Goal: Information Seeking & Learning: Learn about a topic

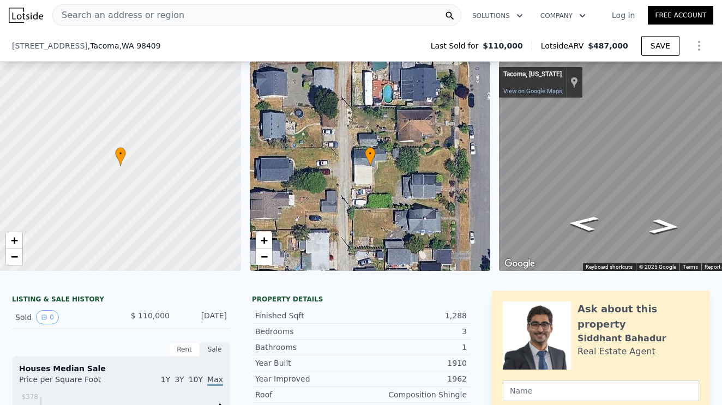
scroll to position [241, 0]
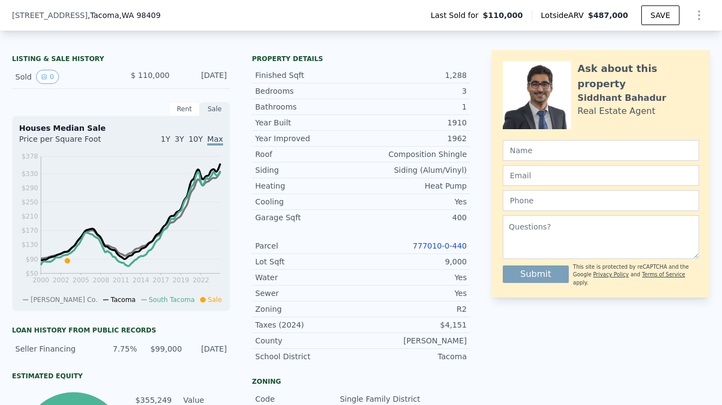
click at [441, 246] on link "777010-0-440" at bounding box center [440, 246] width 54 height 9
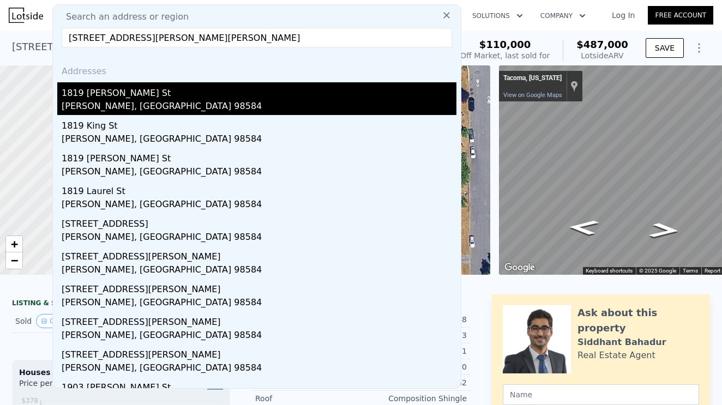
type input "[STREET_ADDRESS][PERSON_NAME][PERSON_NAME]"
click at [114, 97] on div "1819 [PERSON_NAME] St" at bounding box center [259, 90] width 395 height 17
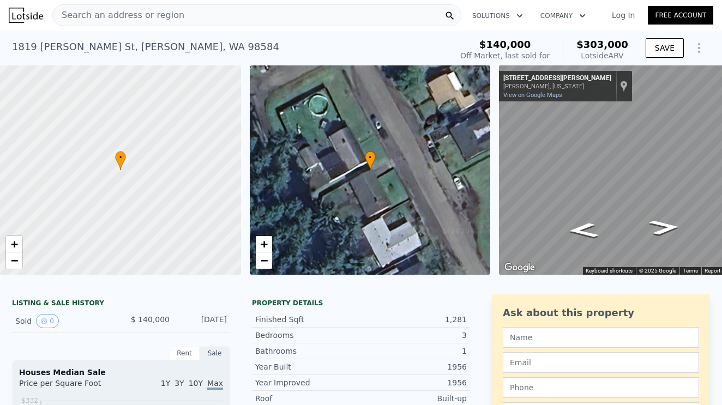
click at [114, 13] on span "Search an address or region" at bounding box center [118, 15] width 131 height 13
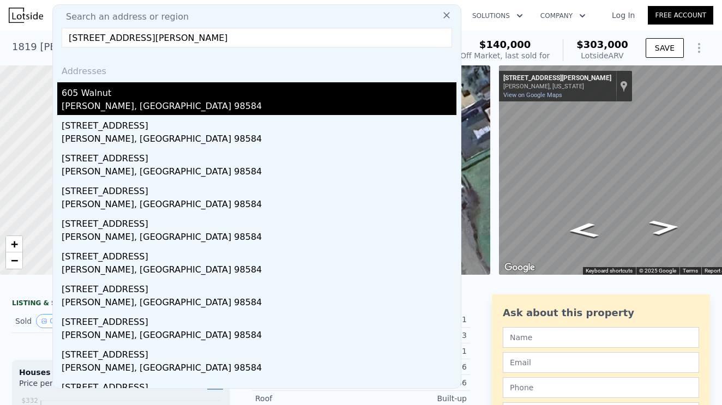
type input "[STREET_ADDRESS][PERSON_NAME]"
click at [99, 106] on div "[PERSON_NAME], [GEOGRAPHIC_DATA] 98584" at bounding box center [259, 107] width 395 height 15
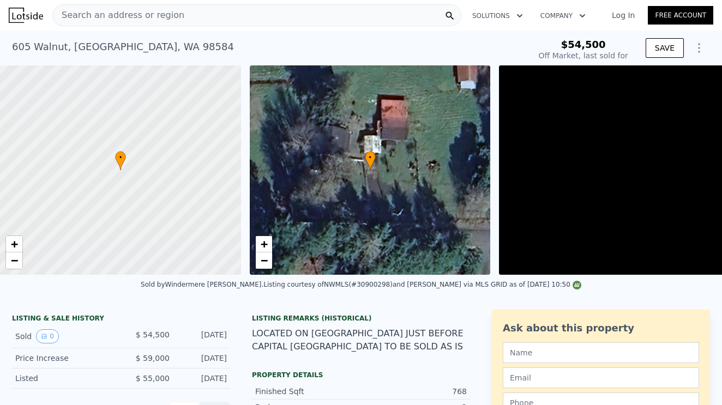
type input "-$ 62,721"
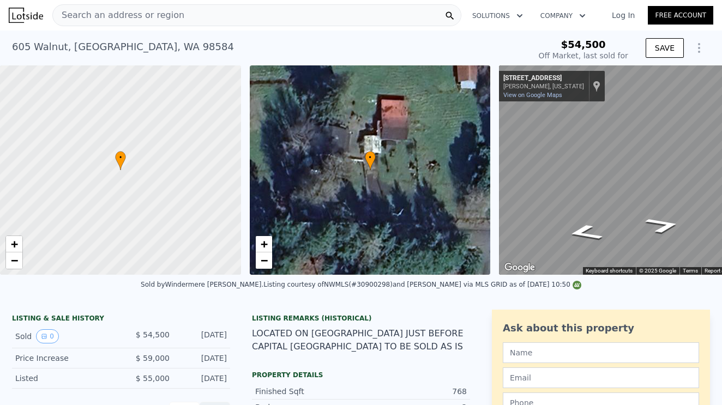
scroll to position [-1, 0]
type input "$ 298,000"
type input "$ 213,824"
click at [108, 9] on span "Search an address or region" at bounding box center [118, 15] width 131 height 13
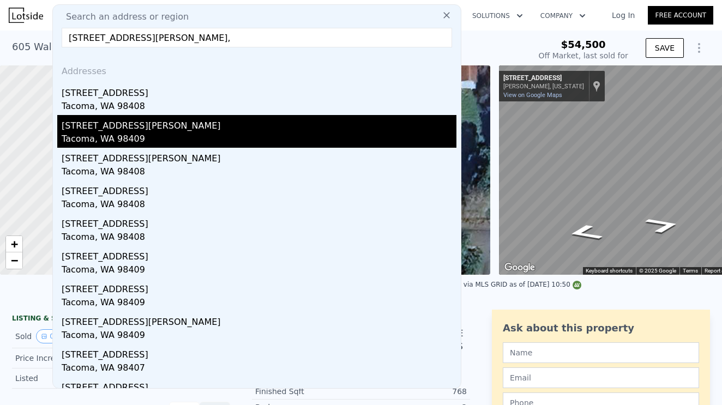
type input "[STREET_ADDRESS][PERSON_NAME],"
click at [129, 137] on div "Tacoma, WA 98409" at bounding box center [259, 140] width 395 height 15
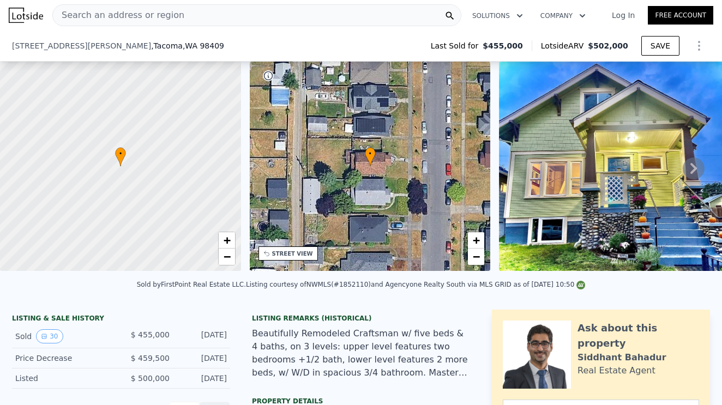
scroll to position [253, 0]
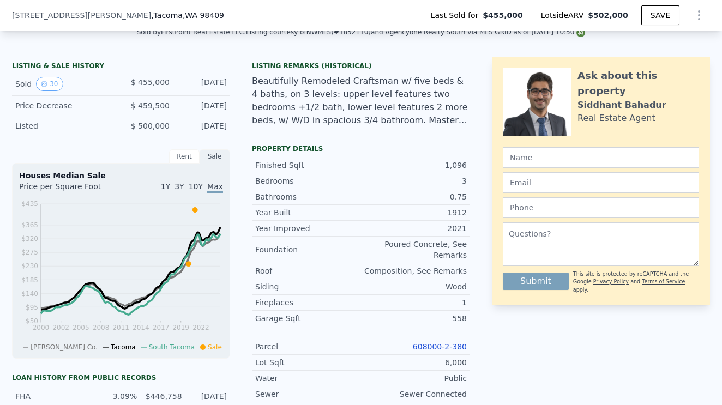
click at [455, 346] on link "608000-2-380" at bounding box center [440, 347] width 54 height 9
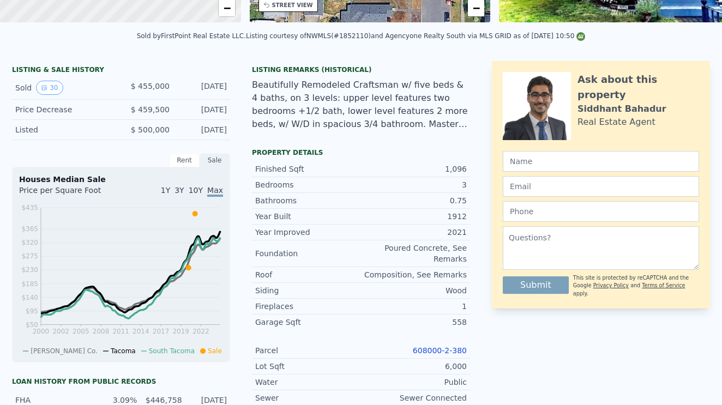
scroll to position [0, 0]
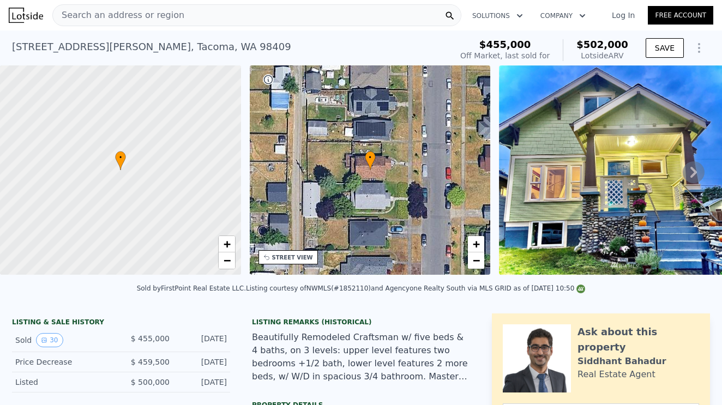
click at [133, 16] on span "Search an address or region" at bounding box center [118, 15] width 131 height 13
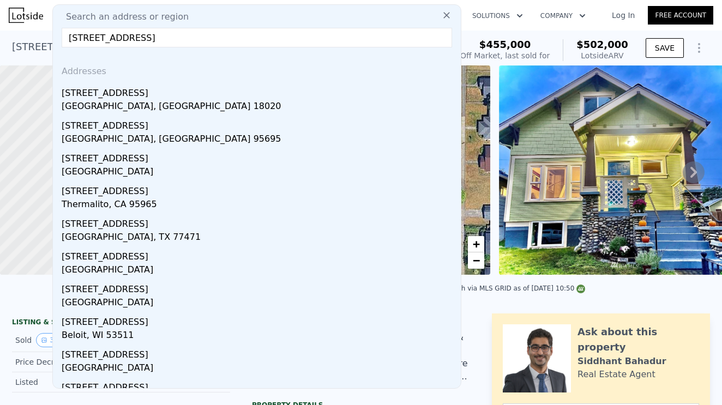
paste input "Bremerton"
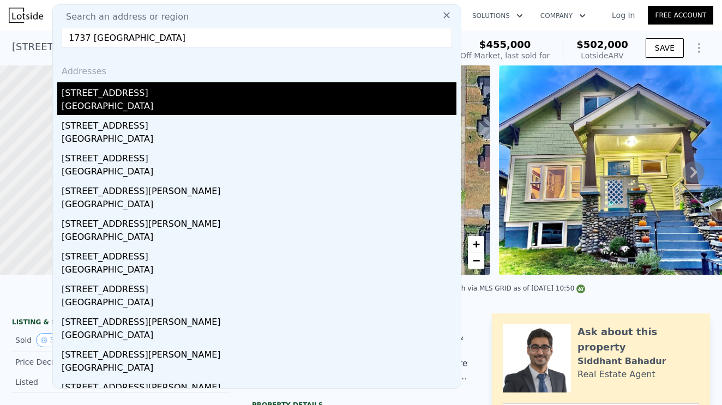
type input "1737 [GEOGRAPHIC_DATA]"
click at [121, 100] on div "[GEOGRAPHIC_DATA]" at bounding box center [259, 107] width 395 height 15
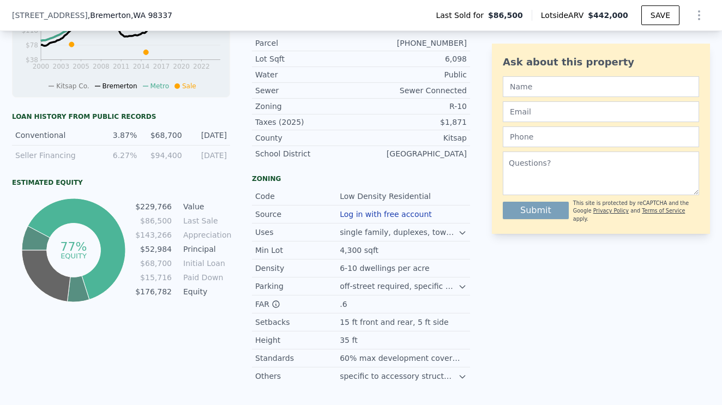
scroll to position [515, 0]
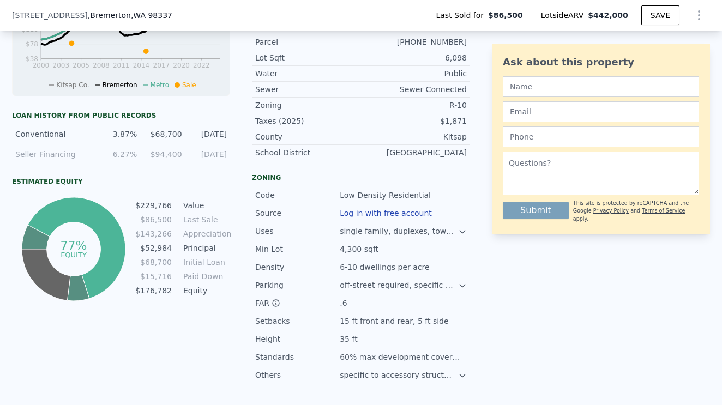
click at [398, 211] on button "Log in with free account" at bounding box center [386, 213] width 92 height 9
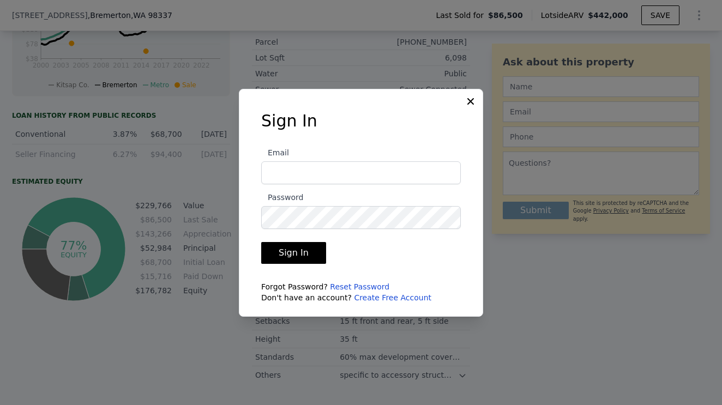
click at [469, 99] on icon at bounding box center [470, 101] width 11 height 11
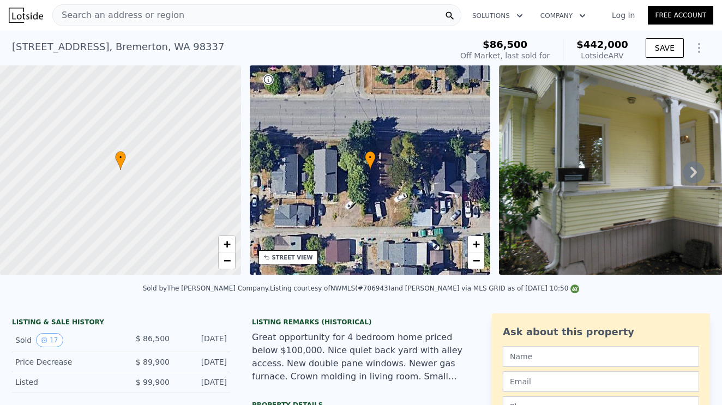
scroll to position [0, 0]
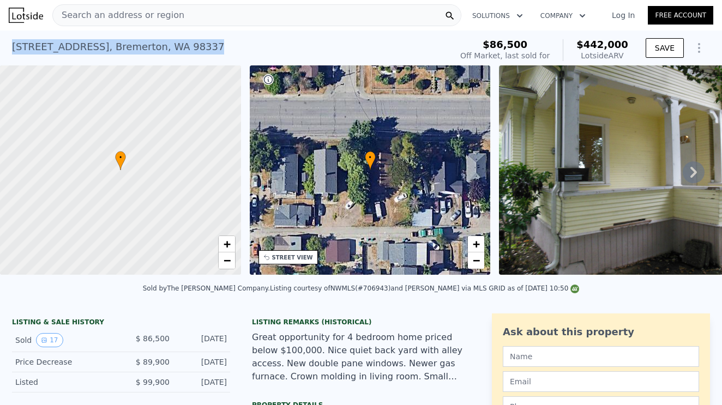
drag, startPoint x: 10, startPoint y: 43, endPoint x: 185, endPoint y: 52, distance: 175.4
click at [185, 52] on div "[STREET_ADDRESS] Sold [DATE] for $86,500 (~ARV $442k ) $86,500 Off Market, last…" at bounding box center [361, 48] width 722 height 35
copy div "[STREET_ADDRESS] Sold [DATE] for $86,500 (~ARV $442k )"
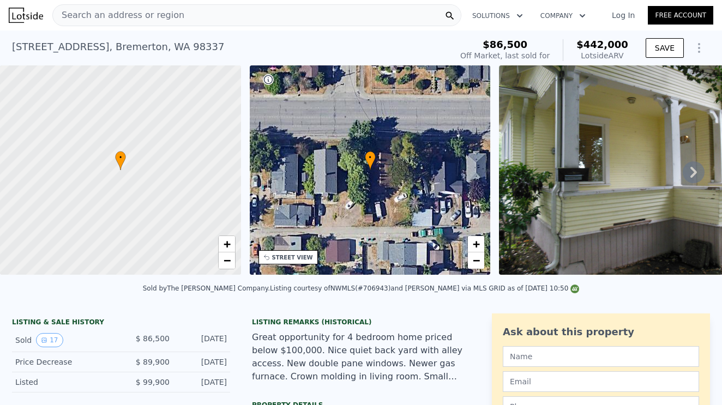
click at [98, 15] on span "Search an address or region" at bounding box center [118, 15] width 131 height 13
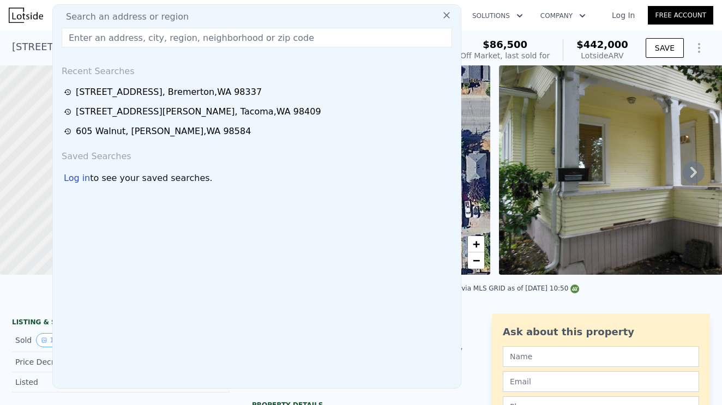
click at [166, 18] on span "Search an address or region" at bounding box center [122, 16] width 131 height 13
click at [77, 38] on input "text" at bounding box center [257, 38] width 391 height 20
paste input "[STREET_ADDRESS]"
type input "[STREET_ADDRESS]"
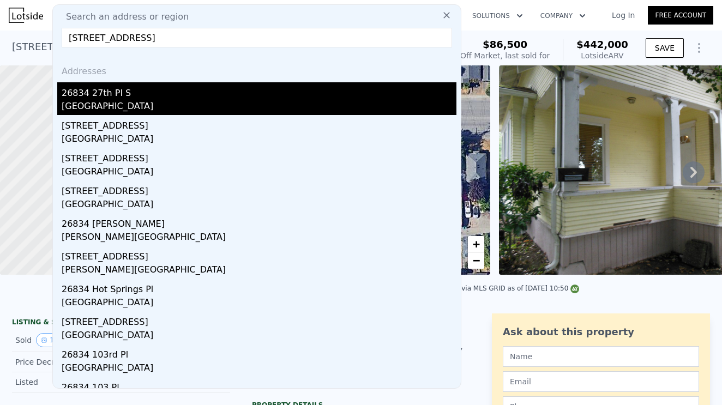
click at [107, 101] on div "[GEOGRAPHIC_DATA]" at bounding box center [259, 107] width 395 height 15
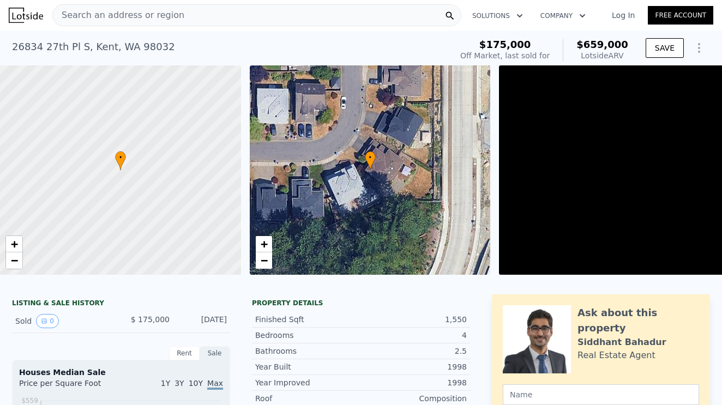
scroll to position [230, 0]
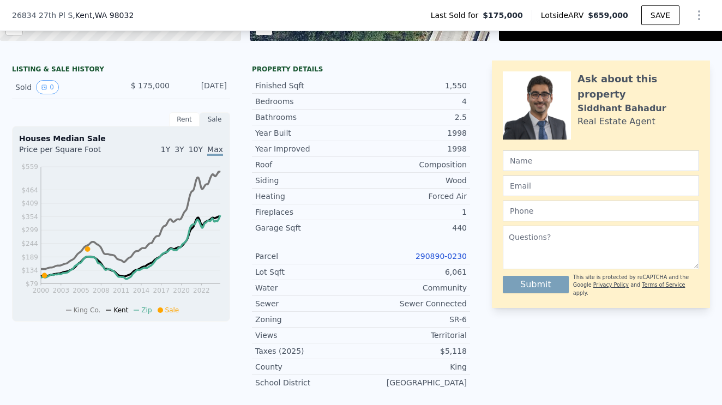
click at [448, 260] on link "290890-0230" at bounding box center [441, 256] width 51 height 9
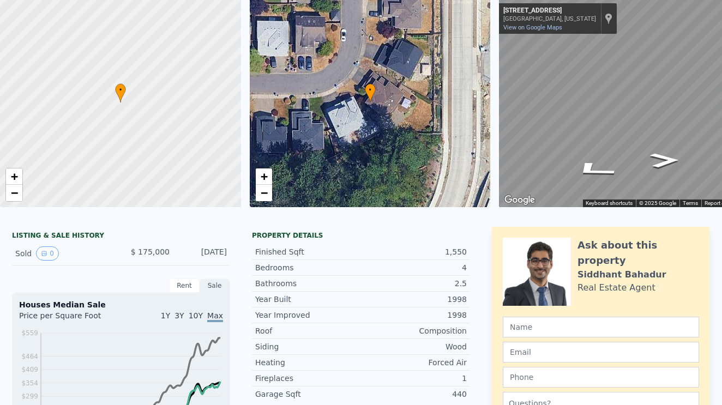
scroll to position [0, 0]
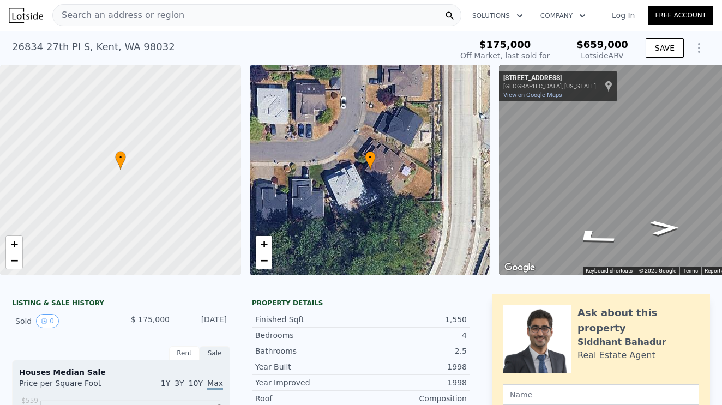
click at [161, 22] on div "Search an address or region" at bounding box center [118, 15] width 131 height 21
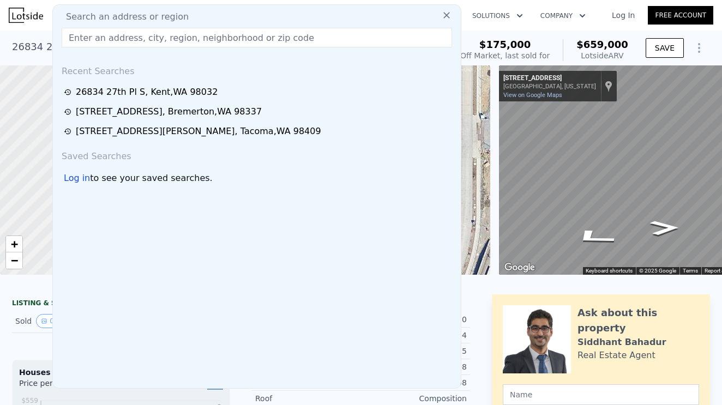
type input "[STREET_ADDRESS],"
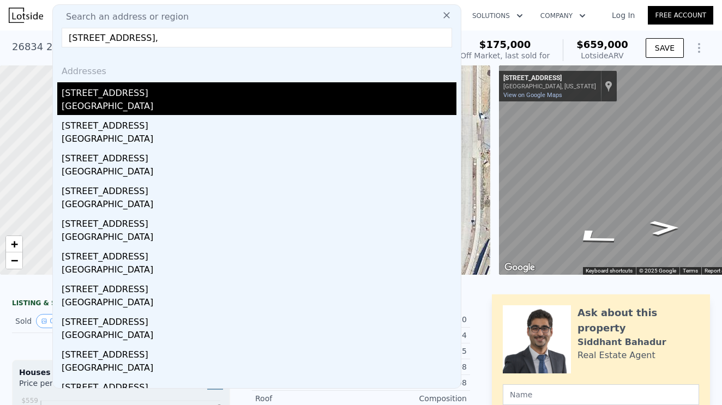
click at [140, 101] on div "[GEOGRAPHIC_DATA]" at bounding box center [259, 107] width 395 height 15
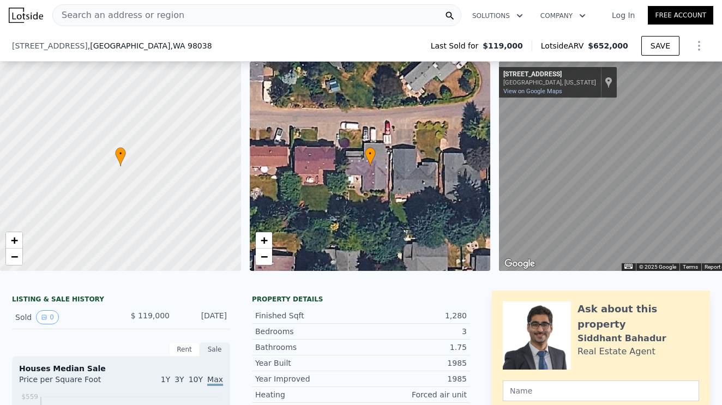
scroll to position [143, 0]
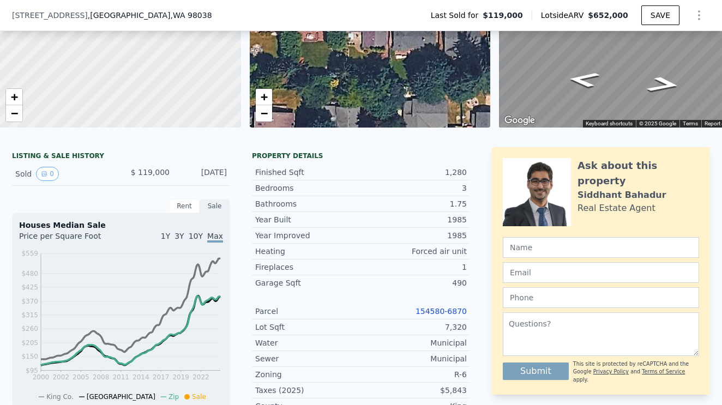
click at [434, 312] on link "154580-6870" at bounding box center [441, 311] width 51 height 9
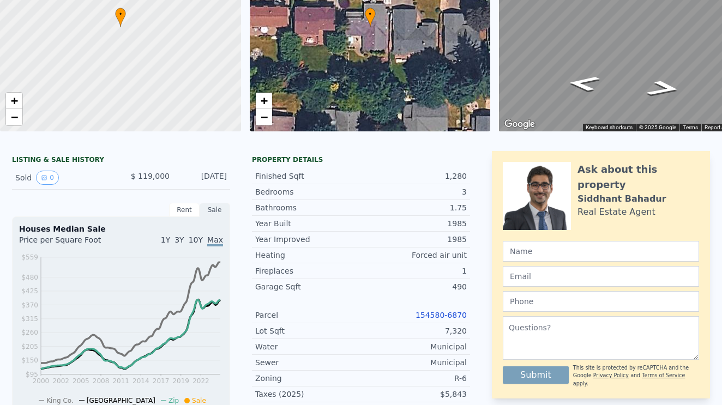
scroll to position [0, 0]
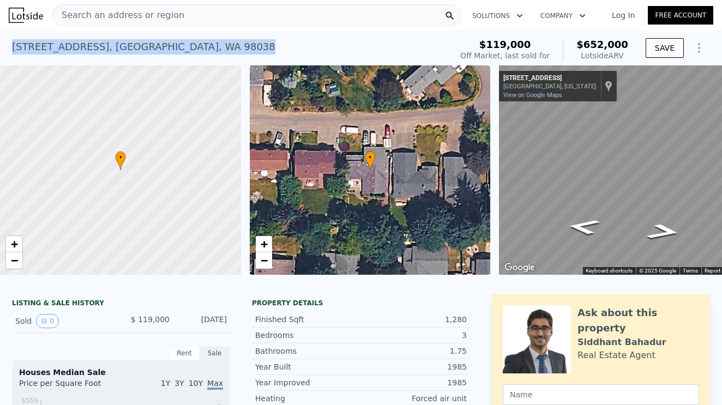
drag, startPoint x: 12, startPoint y: 46, endPoint x: 227, endPoint y: 50, distance: 215.5
click at [227, 50] on div "[STREET_ADDRESS] Sold [DATE] for $119k (~ARV $652k )" at bounding box center [229, 50] width 435 height 31
copy div "[STREET_ADDRESS] Sold [DATE] for $119k (~ARV $652k )"
click at [150, 17] on span "Search an address or region" at bounding box center [118, 15] width 131 height 13
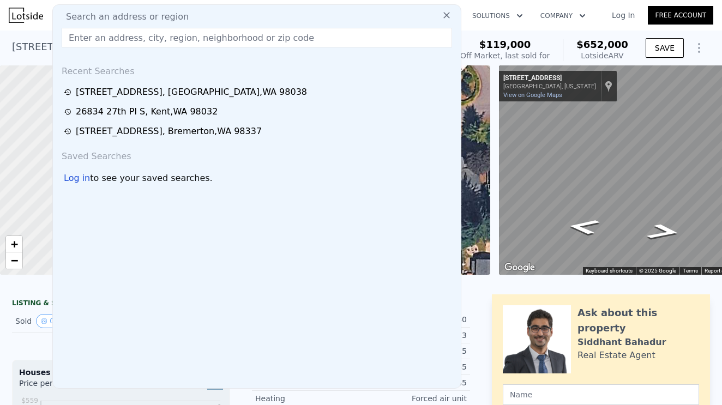
click at [92, 36] on input "text" at bounding box center [257, 38] width 391 height 20
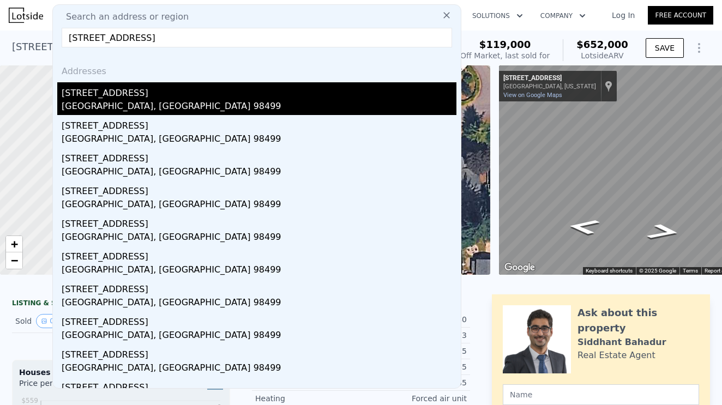
type input "[STREET_ADDRESS]"
click at [106, 99] on div "[STREET_ADDRESS]" at bounding box center [259, 90] width 395 height 17
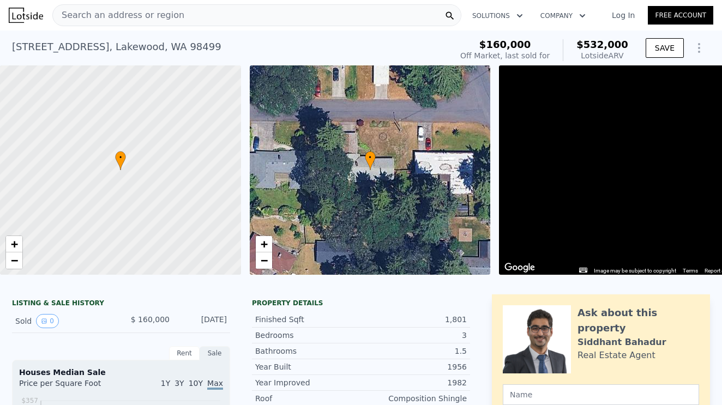
scroll to position [193, 0]
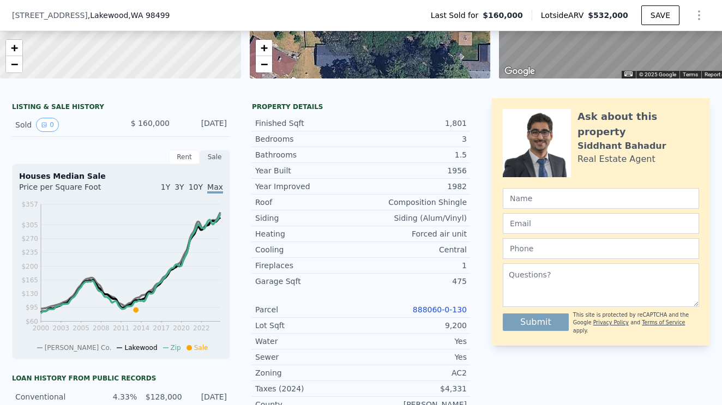
click at [437, 315] on div "Parcel 888060-0-130" at bounding box center [361, 310] width 218 height 16
click at [444, 309] on link "888060-0-130" at bounding box center [440, 309] width 54 height 9
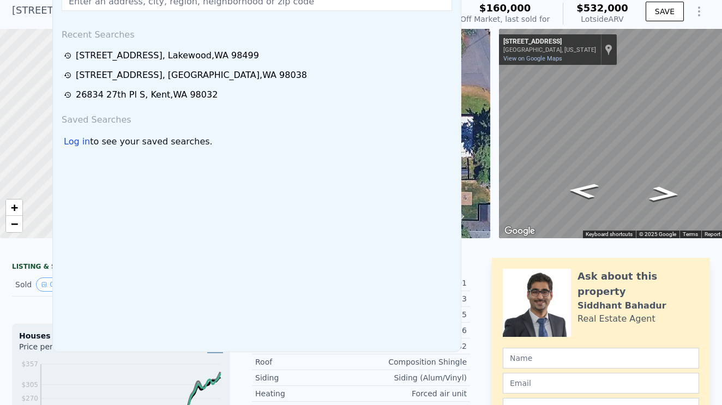
scroll to position [0, 0]
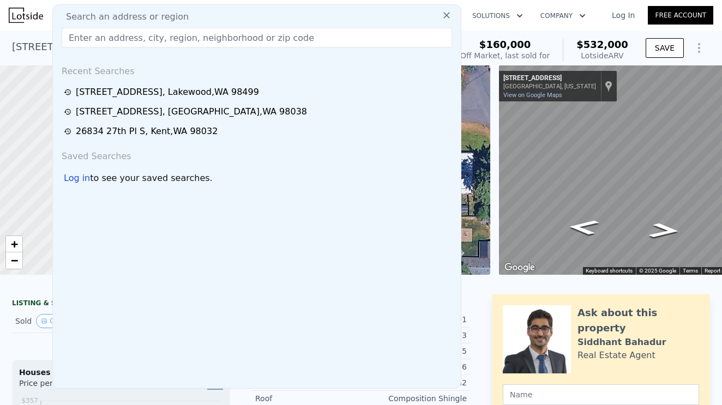
click at [83, 40] on input "text" at bounding box center [257, 38] width 391 height 20
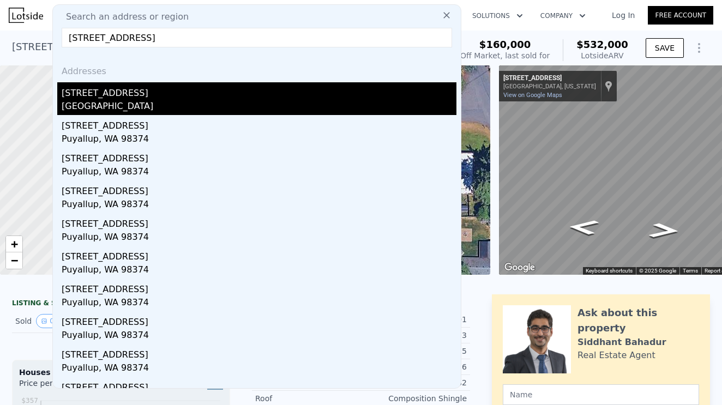
type input "[STREET_ADDRESS]"
click at [101, 96] on div "[STREET_ADDRESS]" at bounding box center [259, 90] width 395 height 17
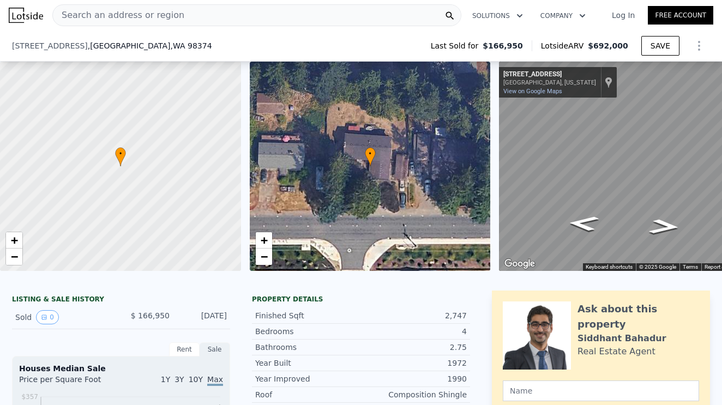
scroll to position [190, 0]
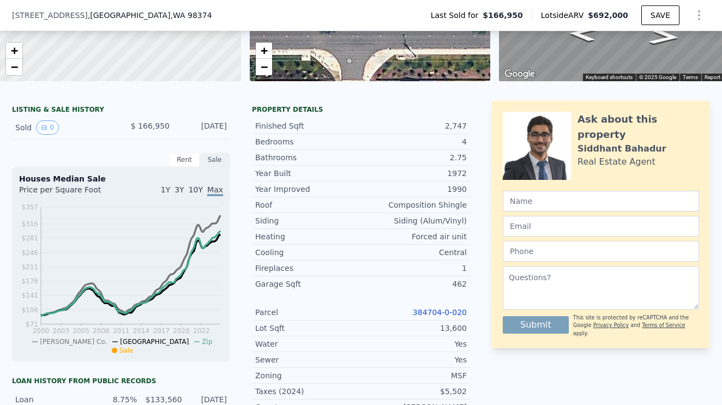
click at [449, 313] on link "384704-0-020" at bounding box center [440, 312] width 54 height 9
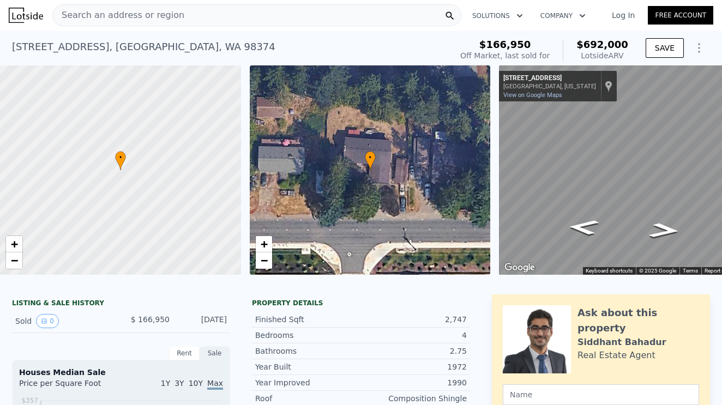
click at [143, 22] on div "Search an address or region" at bounding box center [118, 15] width 131 height 21
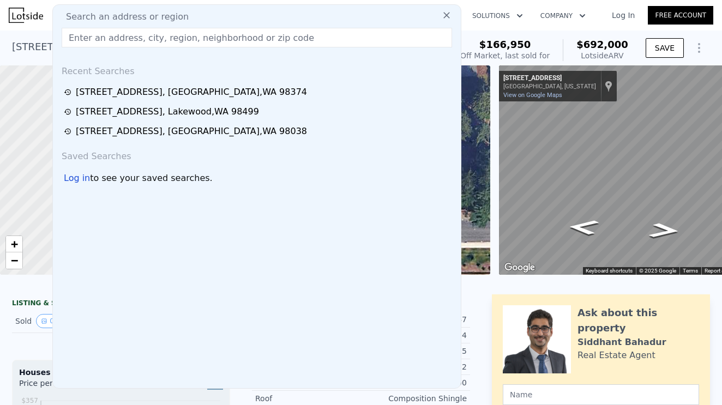
click at [177, 25] on div "Search an address or region Recent Searches [STREET_ADDRESS] [STREET_ADDRESS] […" at bounding box center [256, 196] width 409 height 385
click at [81, 36] on input "text" at bounding box center [257, 38] width 391 height 20
paste input "[STREET_ADDRESS]"
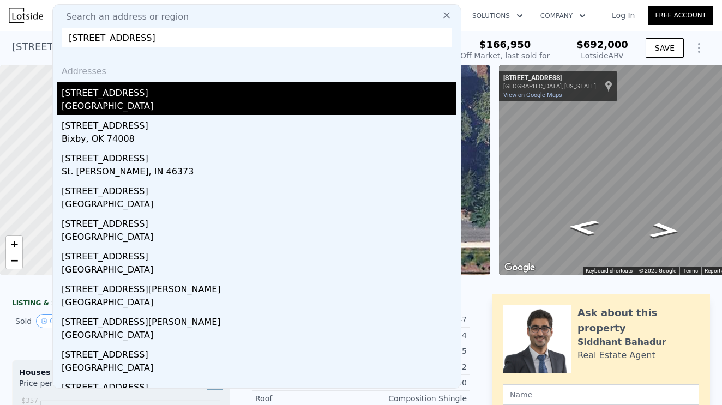
type input "[STREET_ADDRESS]"
click at [124, 101] on div "[GEOGRAPHIC_DATA]" at bounding box center [259, 107] width 395 height 15
